Goal: Task Accomplishment & Management: Use online tool/utility

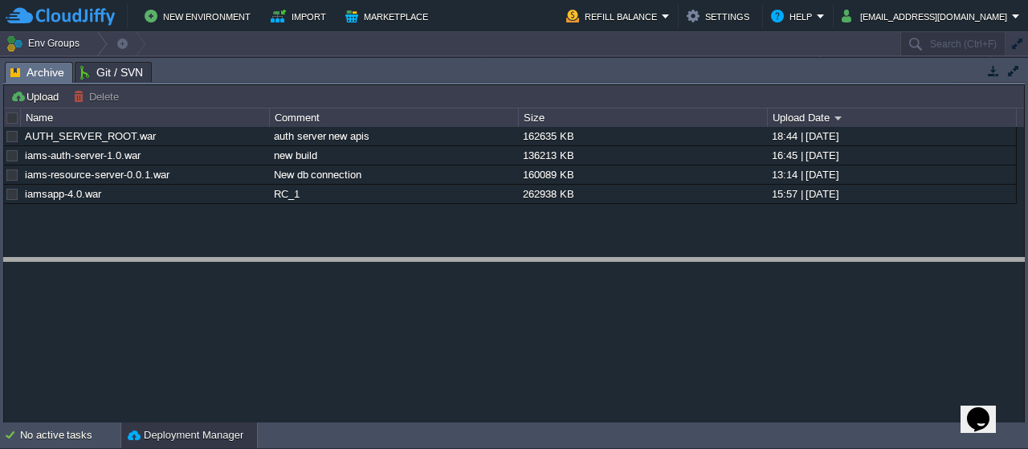
drag, startPoint x: 296, startPoint y: 66, endPoint x: 288, endPoint y: 282, distance: 216.3
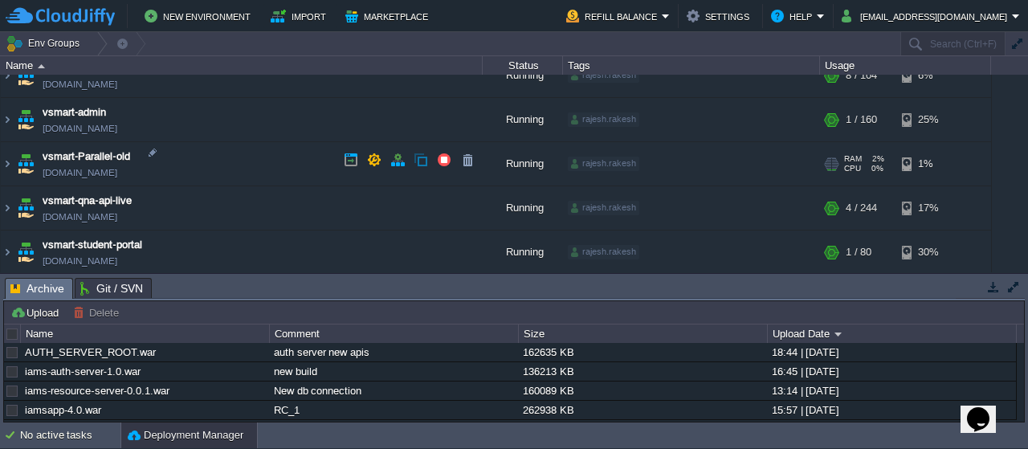
scroll to position [639, 0]
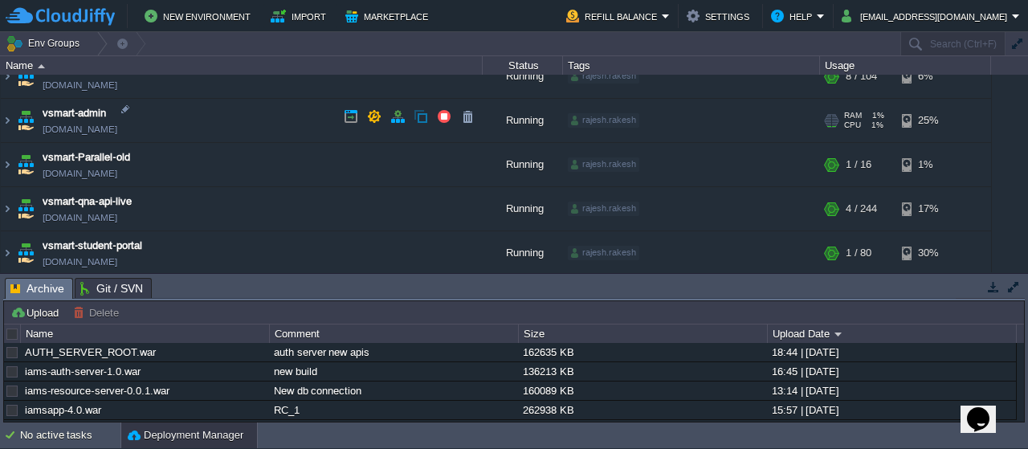
click at [27, 118] on img at bounding box center [25, 120] width 22 height 43
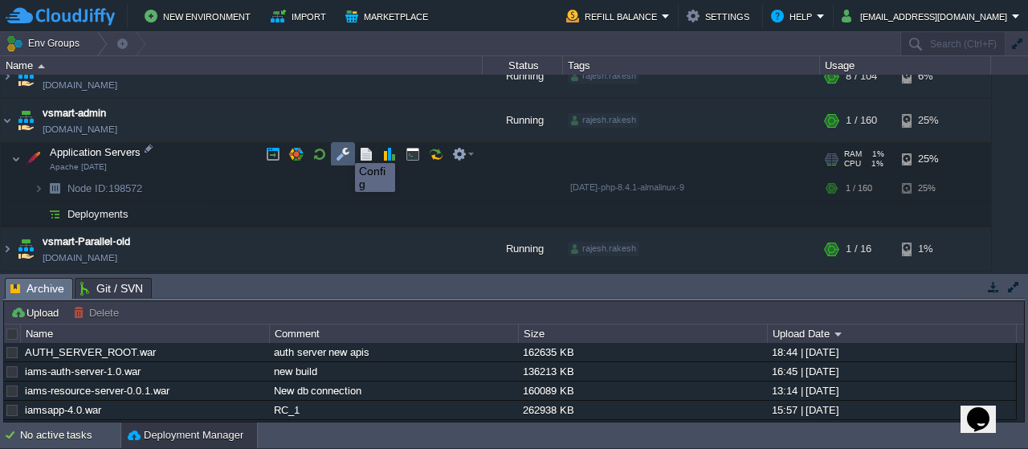
click at [343, 149] on button "button" at bounding box center [343, 154] width 14 height 14
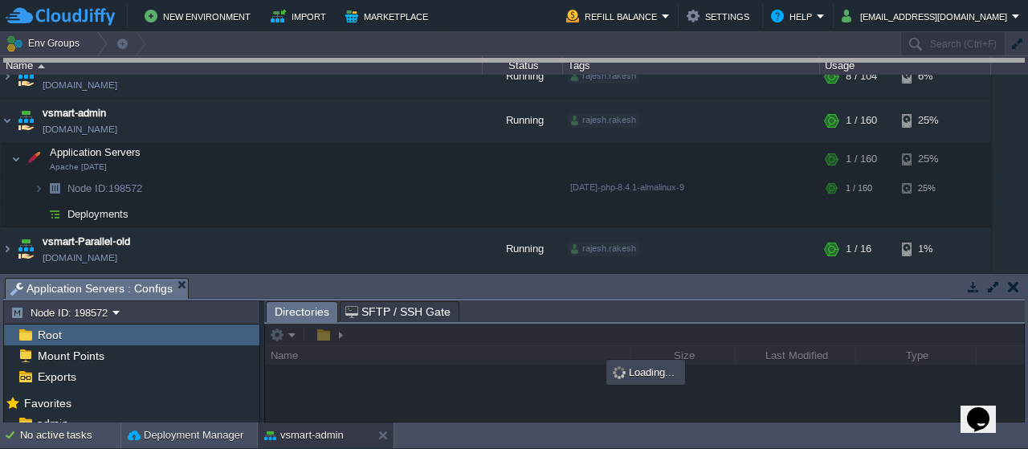
drag, startPoint x: 413, startPoint y: 288, endPoint x: 419, endPoint y: 63, distance: 225.0
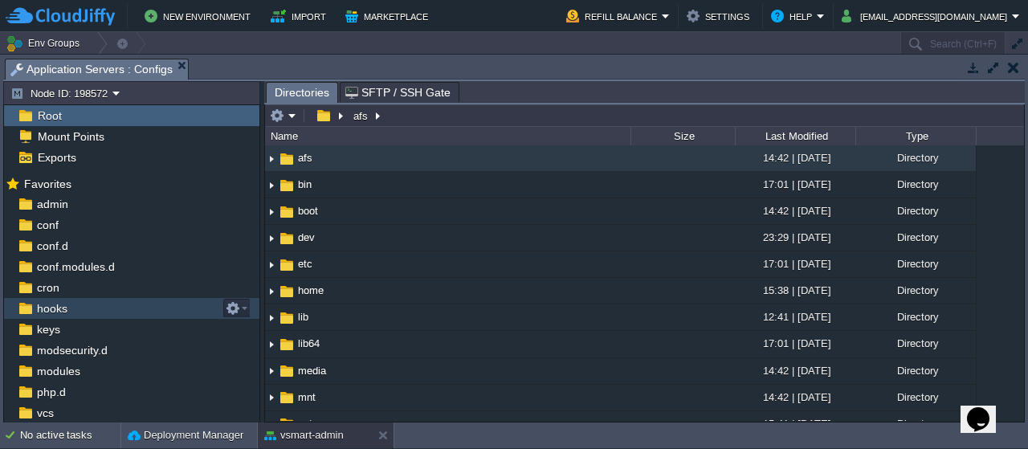
scroll to position [60, 0]
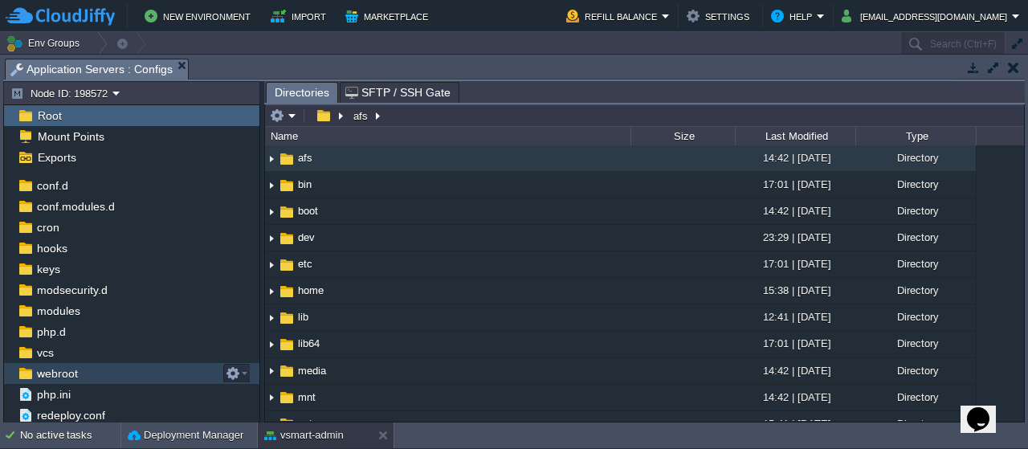
click at [60, 370] on span "webroot" at bounding box center [57, 373] width 47 height 14
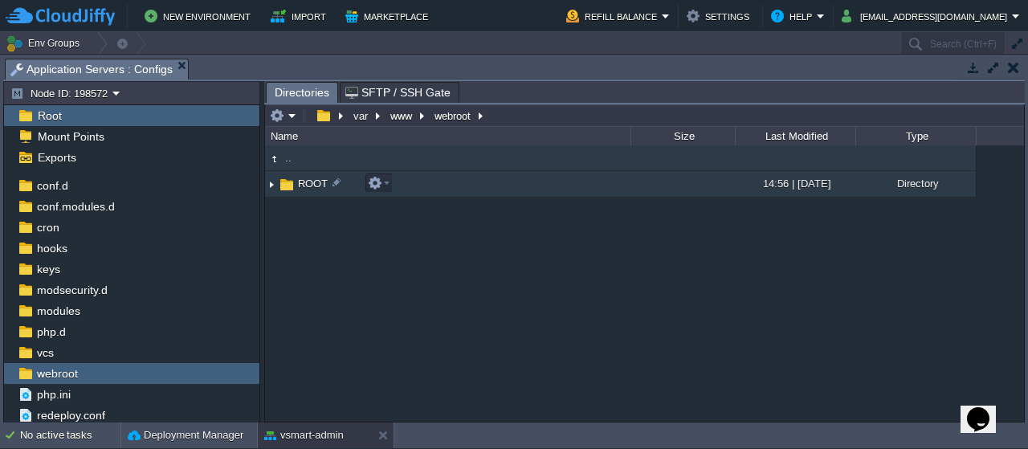
click at [300, 182] on span "ROOT" at bounding box center [313, 184] width 35 height 14
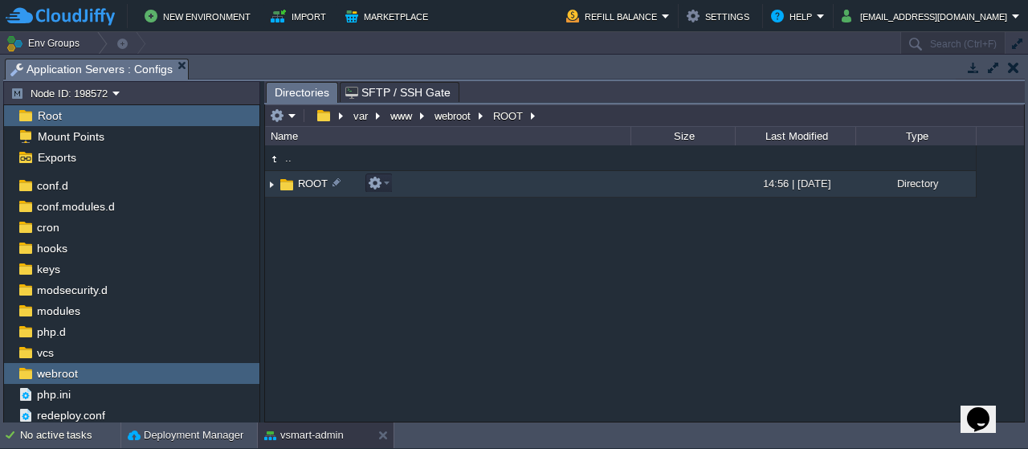
click at [300, 182] on span "ROOT" at bounding box center [313, 184] width 35 height 14
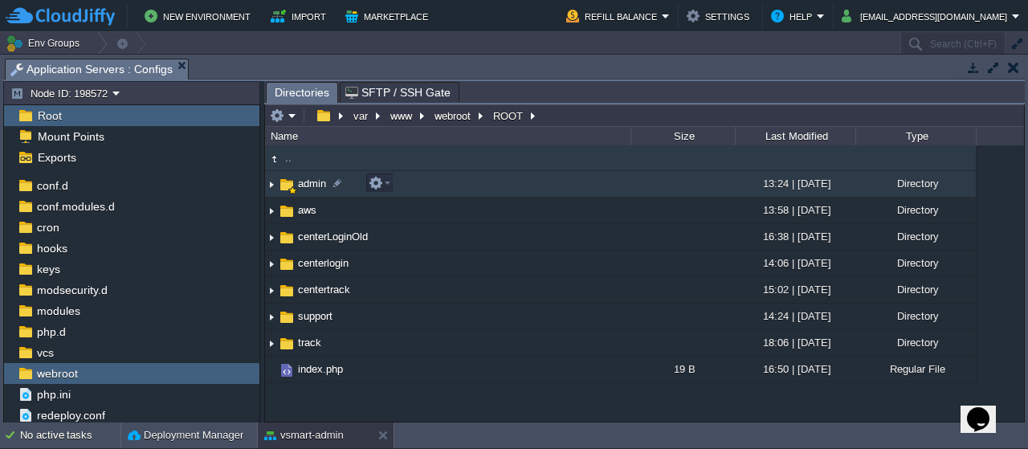
click at [317, 180] on span "admin" at bounding box center [312, 184] width 33 height 14
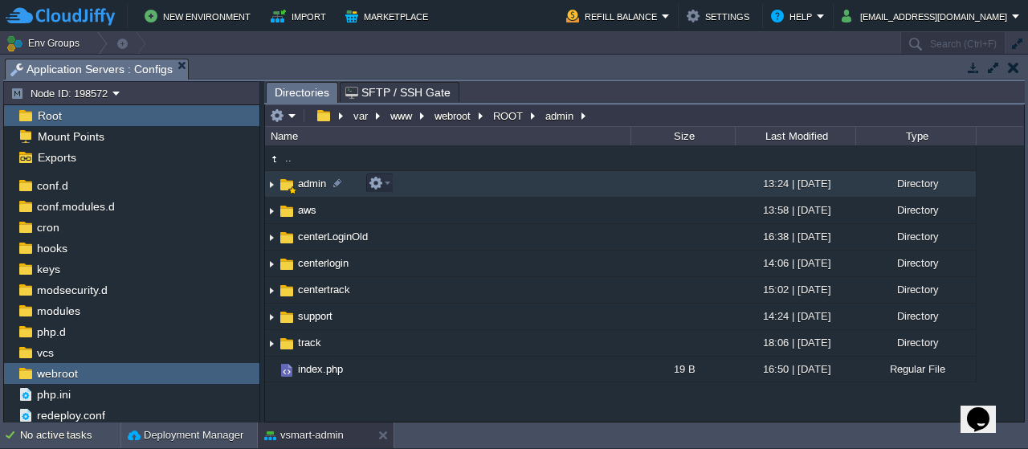
click at [317, 180] on span "admin" at bounding box center [312, 184] width 33 height 14
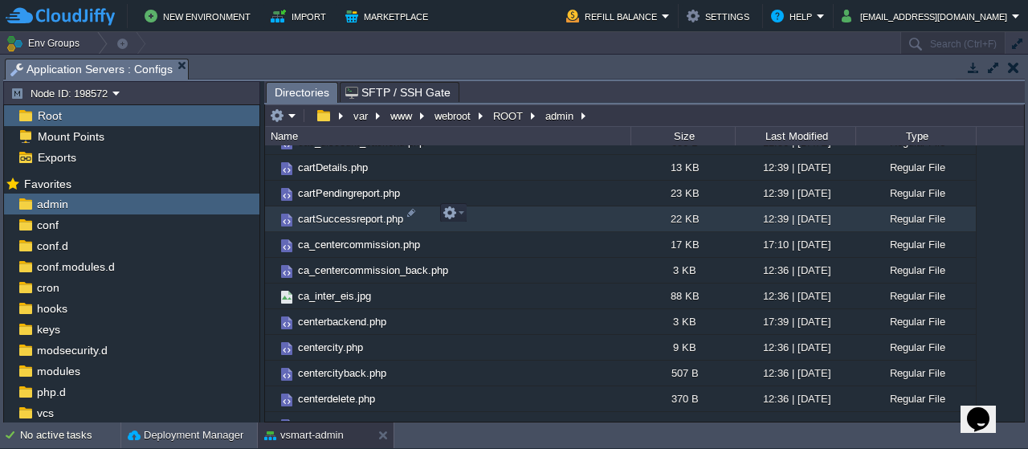
scroll to position [4223, 0]
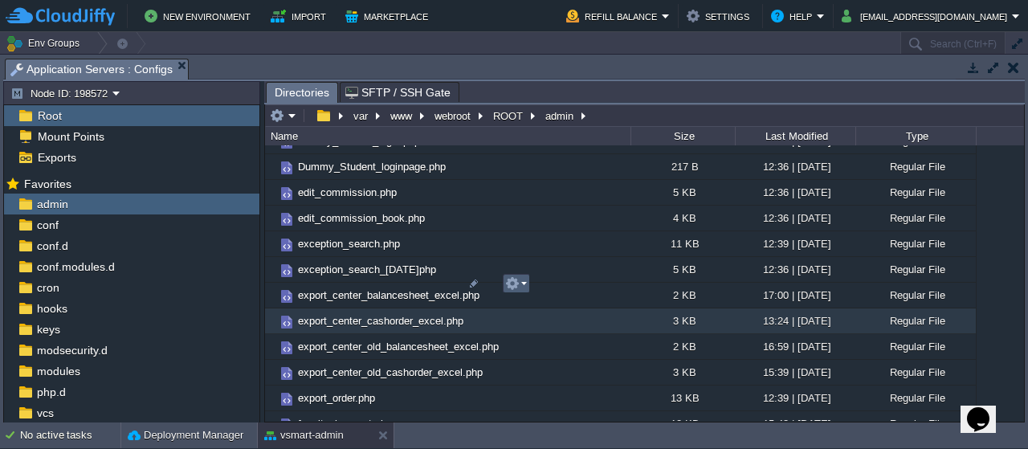
click at [524, 284] on em at bounding box center [516, 283] width 22 height 14
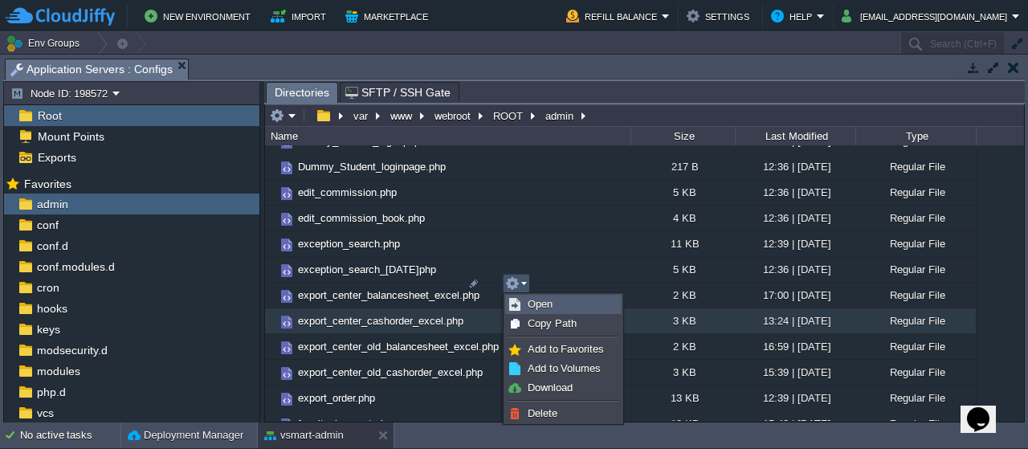
click at [553, 299] on link "Open" at bounding box center [563, 305] width 115 height 18
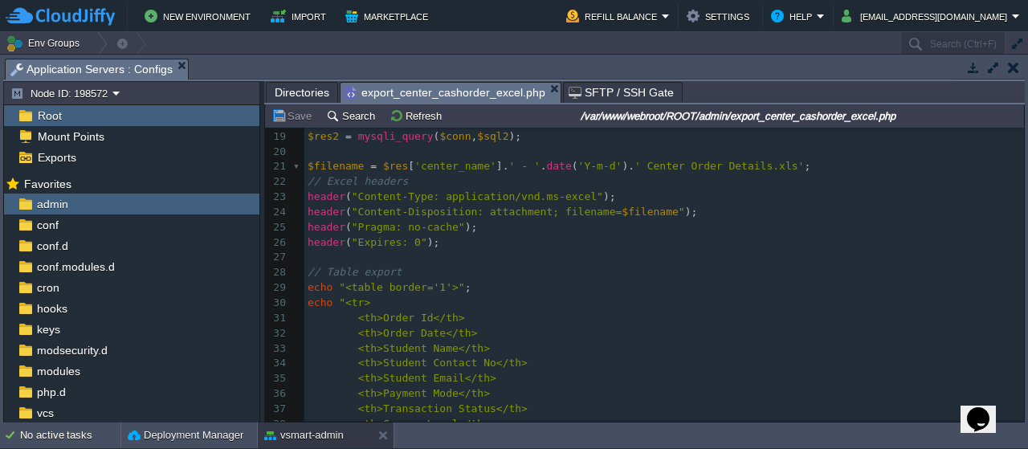
scroll to position [83, 0]
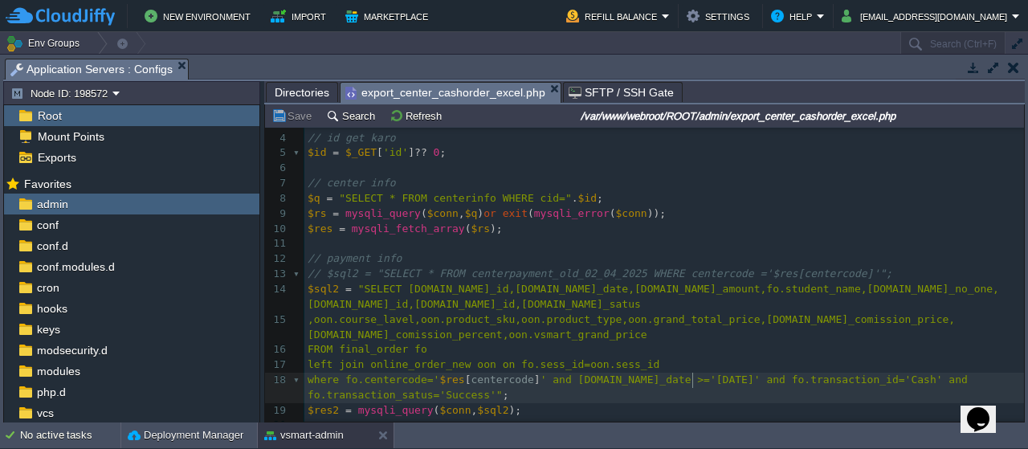
click at [694, 382] on div "67 1 <?php 2 include ( "dbcenter.php" ); 3 ​ 4 // id get karo 5 $id = $_GET [ '…" at bounding box center [664, 335] width 720 height 500
type textarea "01"
type textarea "4"
click at [300, 116] on button "Save" at bounding box center [294, 115] width 45 height 14
